Goal: Task Accomplishment & Management: Complete application form

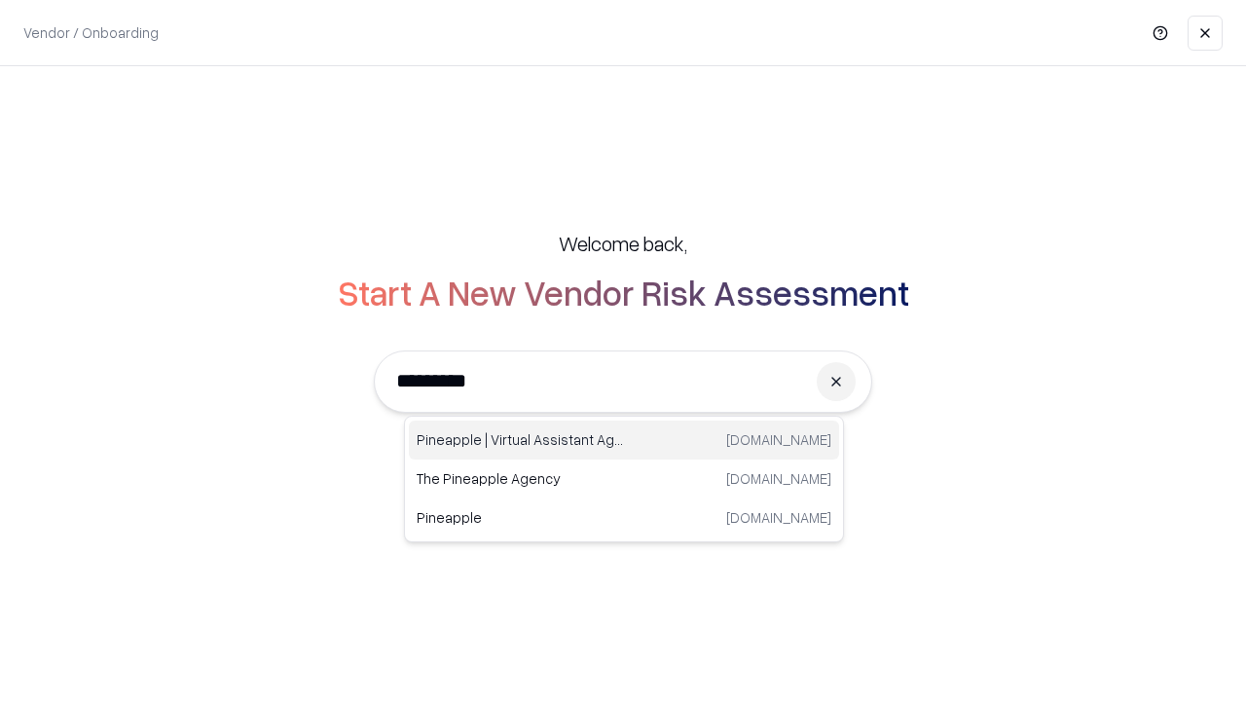
click at [624, 440] on div "Pineapple | Virtual Assistant Agency [DOMAIN_NAME]" at bounding box center [624, 440] width 430 height 39
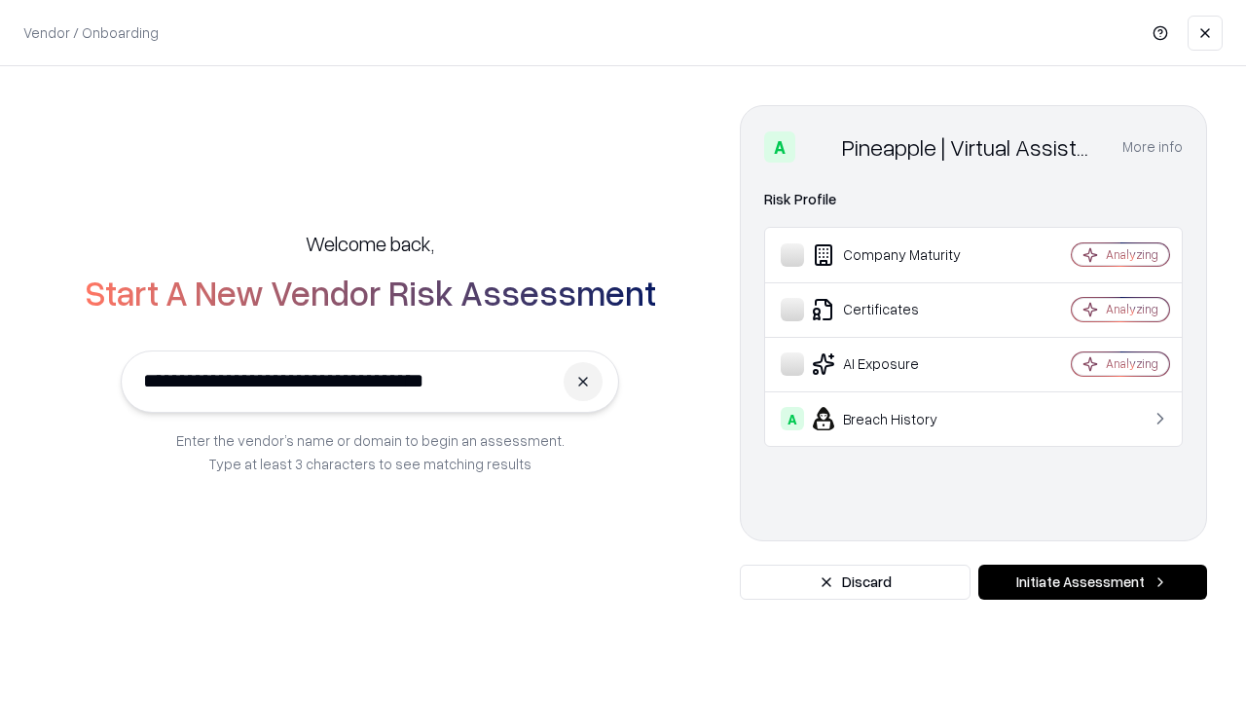
type input "**********"
click at [1092, 582] on button "Initiate Assessment" at bounding box center [1093, 582] width 229 height 35
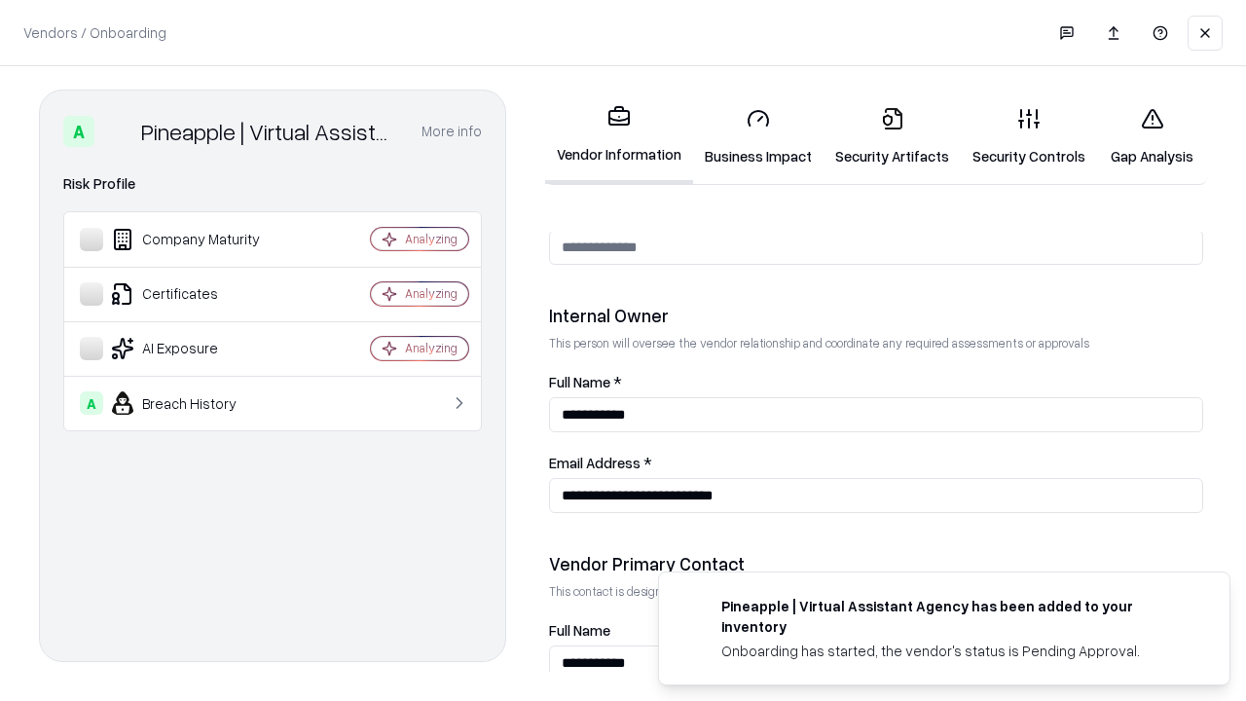
scroll to position [1009, 0]
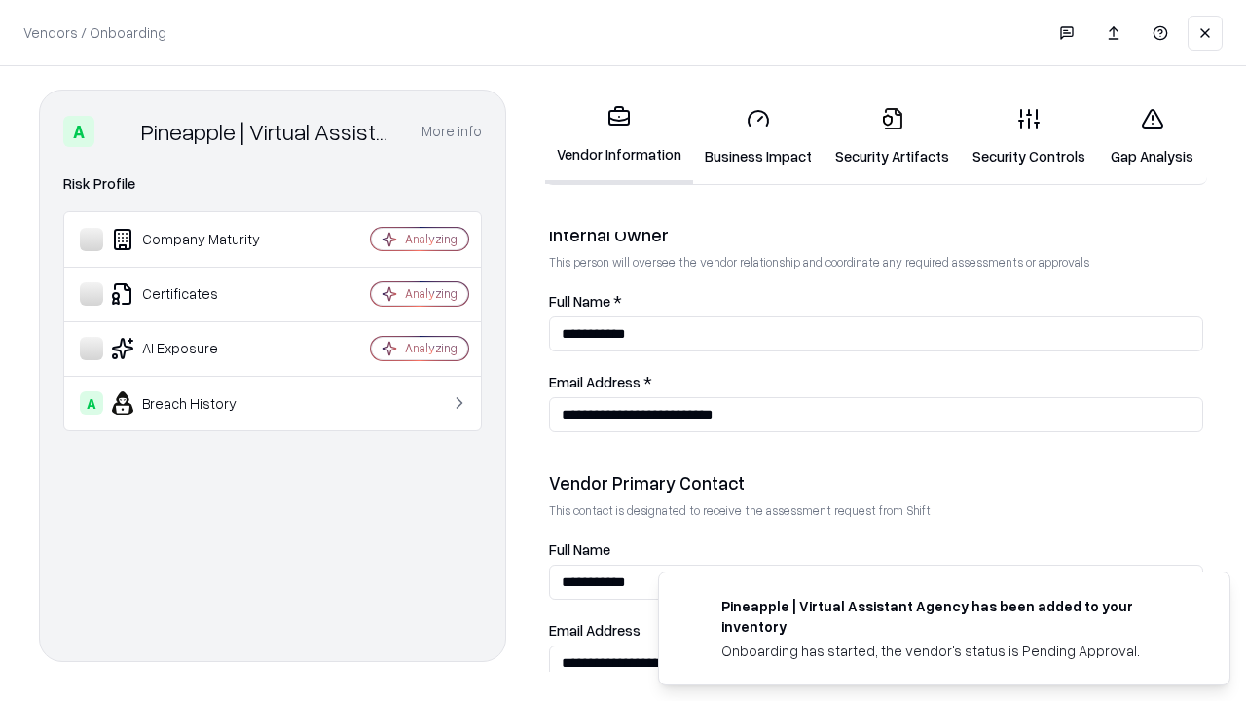
click at [758, 136] on link "Business Impact" at bounding box center [758, 137] width 130 height 91
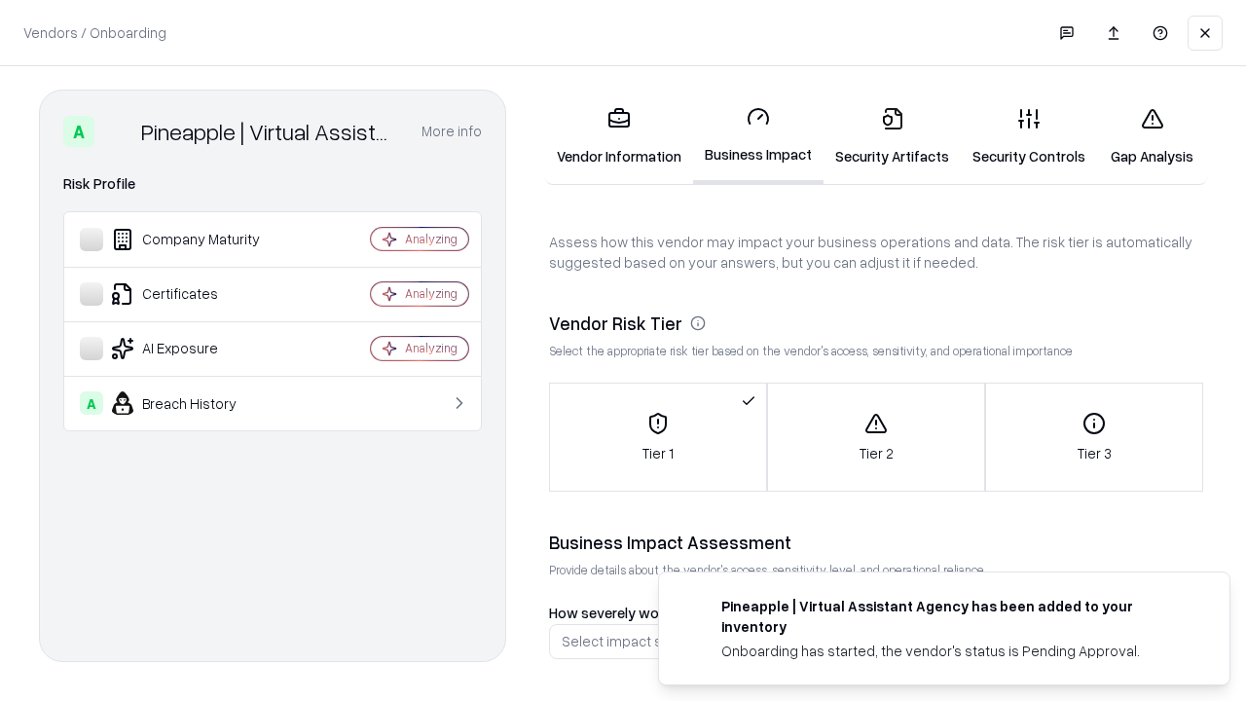
click at [892, 136] on link "Security Artifacts" at bounding box center [892, 137] width 137 height 91
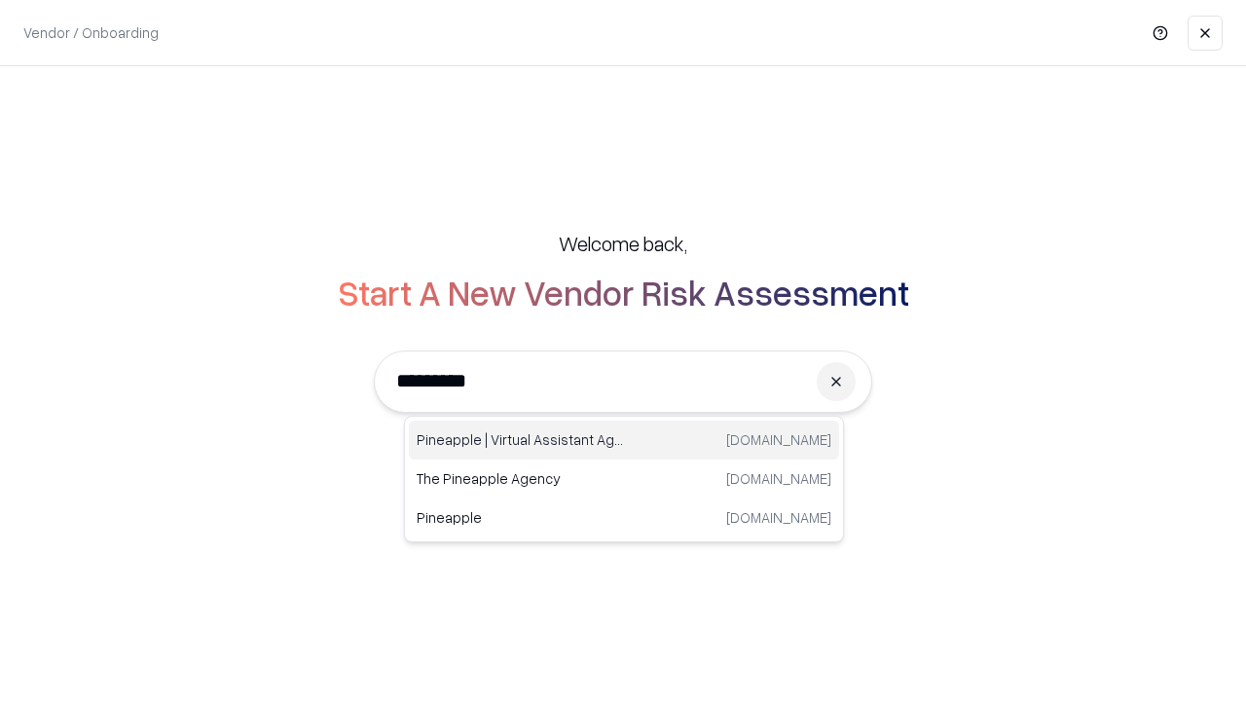
click at [624, 440] on div "Pineapple | Virtual Assistant Agency [DOMAIN_NAME]" at bounding box center [624, 440] width 430 height 39
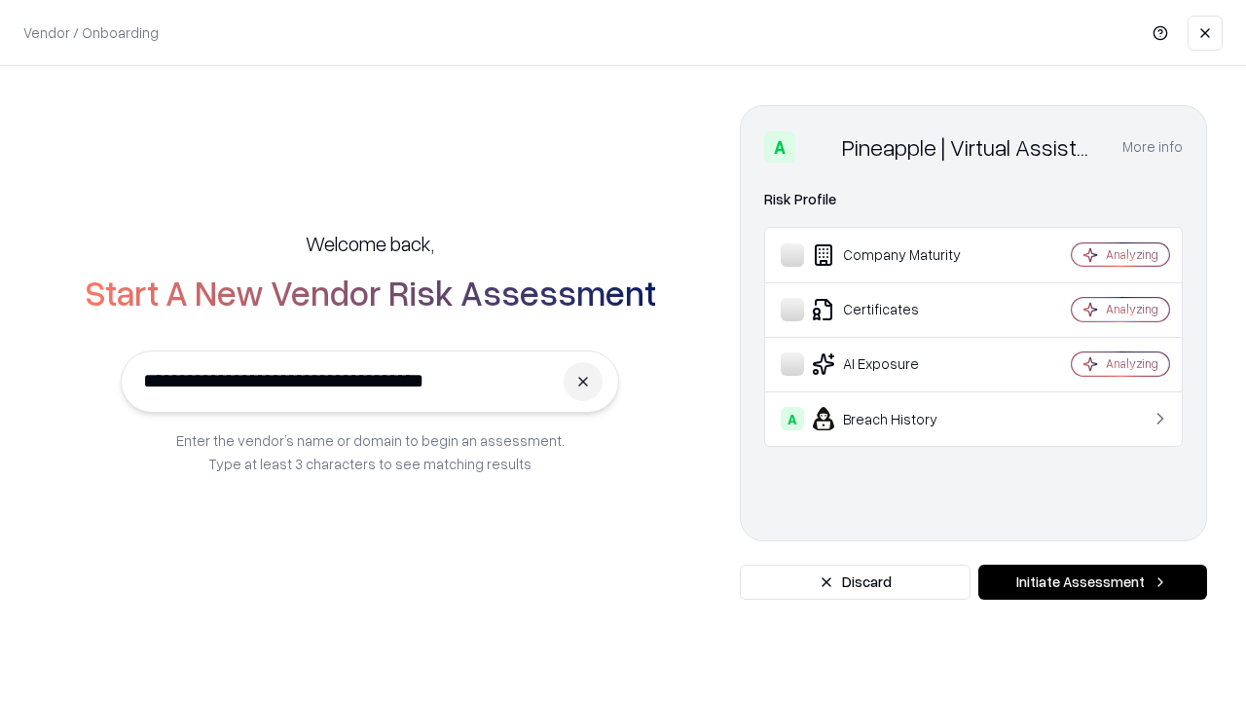
type input "**********"
click at [1092, 582] on button "Initiate Assessment" at bounding box center [1093, 582] width 229 height 35
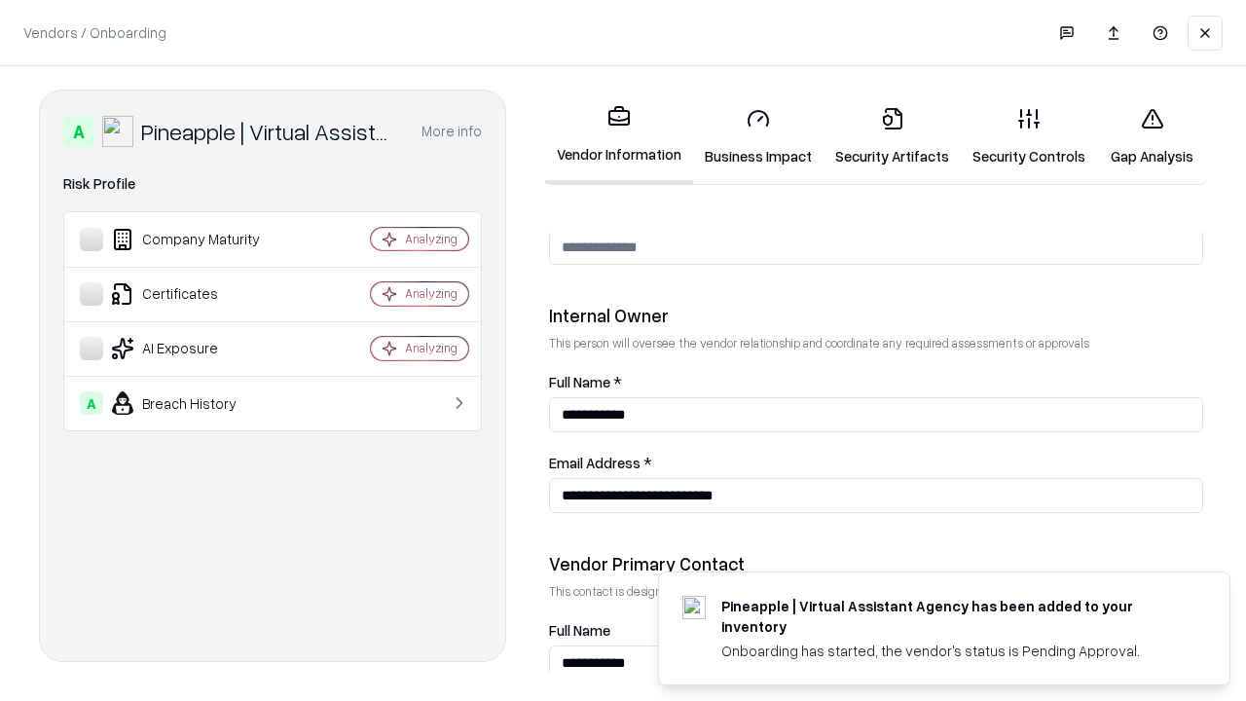
scroll to position [1009, 0]
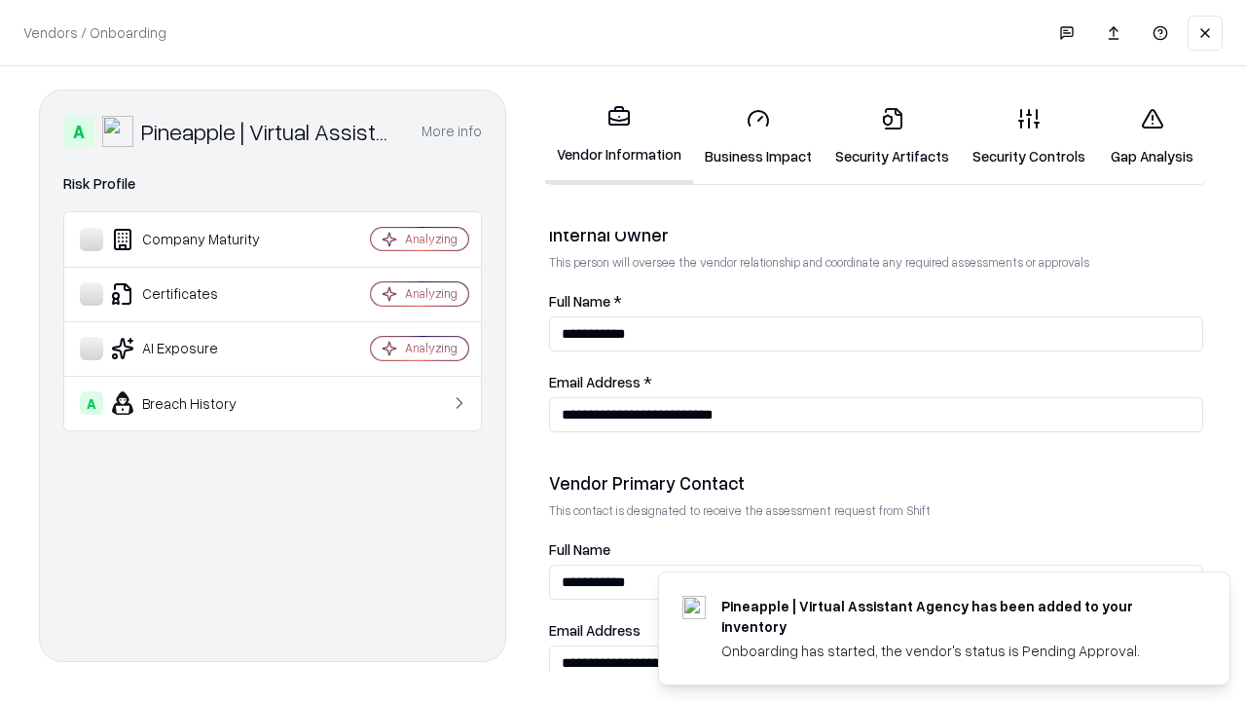
click at [1152, 136] on link "Gap Analysis" at bounding box center [1152, 137] width 110 height 91
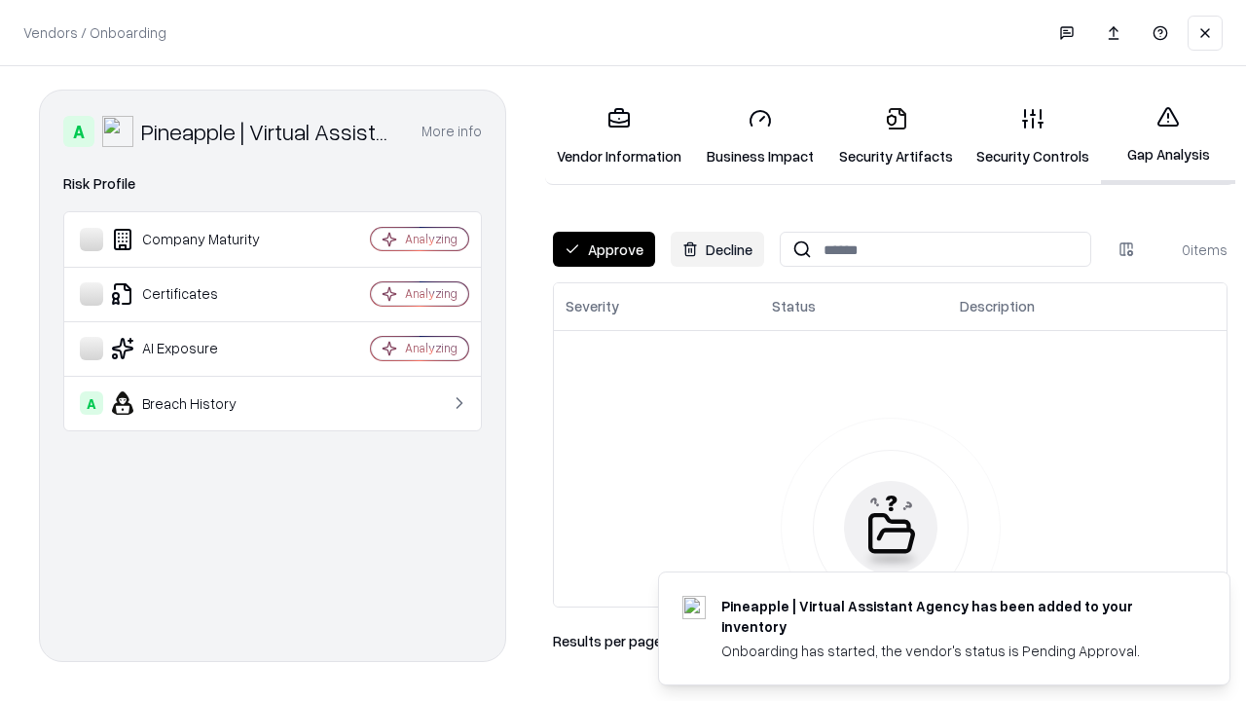
click at [604, 249] on button "Approve" at bounding box center [604, 249] width 102 height 35
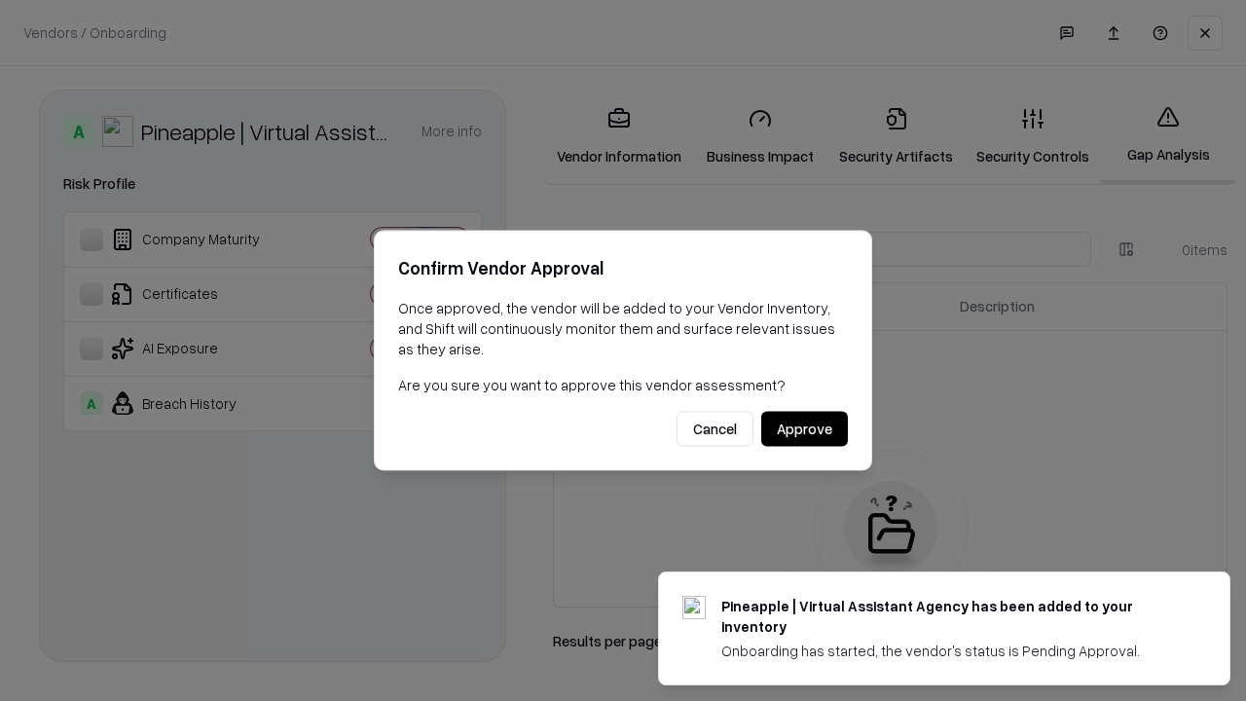
click at [804, 428] on button "Approve" at bounding box center [804, 429] width 87 height 35
